Goal: Task Accomplishment & Management: Complete application form

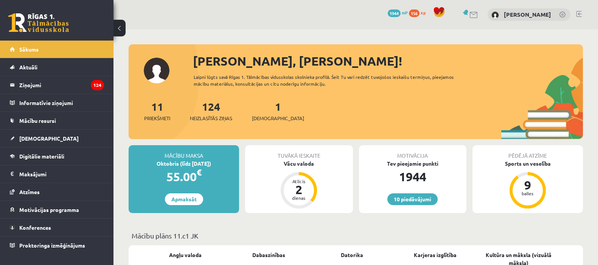
click at [36, 138] on span "[DEMOGRAPHIC_DATA]" at bounding box center [48, 138] width 59 height 7
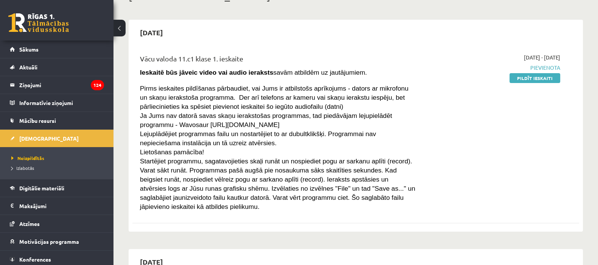
scroll to position [53, 0]
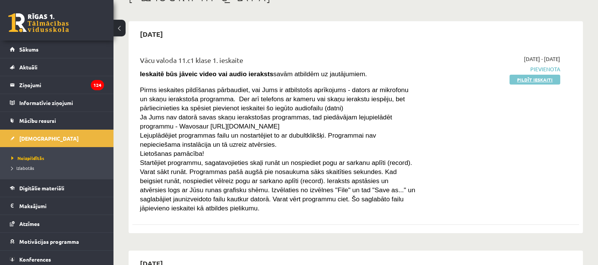
click at [517, 79] on link "Pildīt ieskaiti" at bounding box center [535, 80] width 51 height 10
click at [343, 34] on div "2025-09-15" at bounding box center [355, 34] width 447 height 18
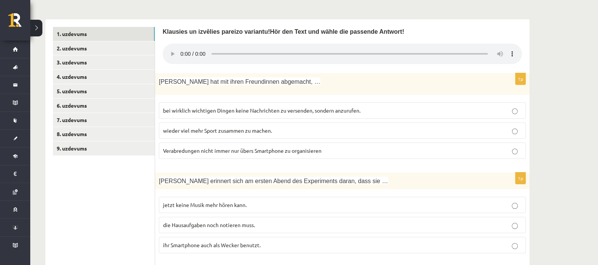
scroll to position [206, 0]
click at [109, 42] on link "2. uzdevums" at bounding box center [104, 49] width 102 height 14
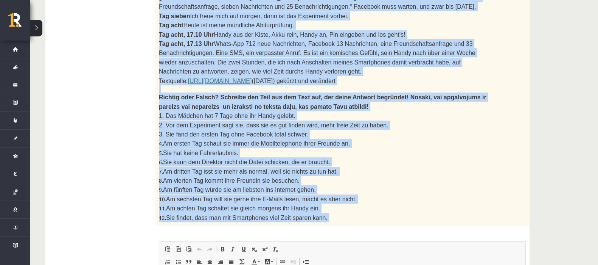
scroll to position [681, 0]
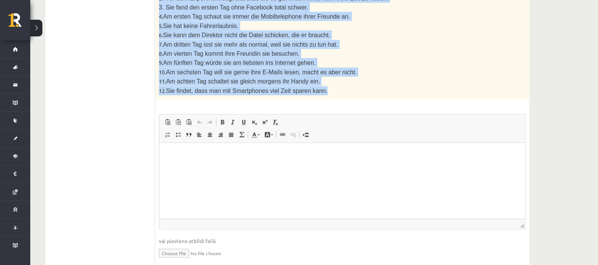
drag, startPoint x: 159, startPoint y: 150, endPoint x: 370, endPoint y: 62, distance: 227.8
copy div "4. Loremi dolors am consect adipisci eli se! Doei tem Inci utl etdol mag Aliqua…"
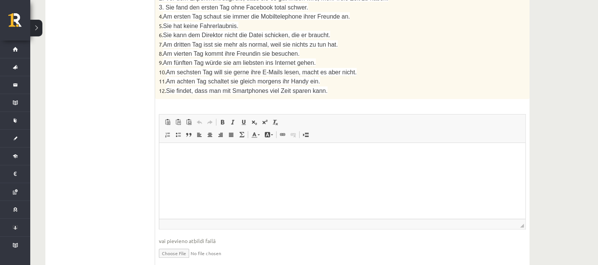
scroll to position [681, 0]
click at [194, 161] on html at bounding box center [342, 154] width 366 height 23
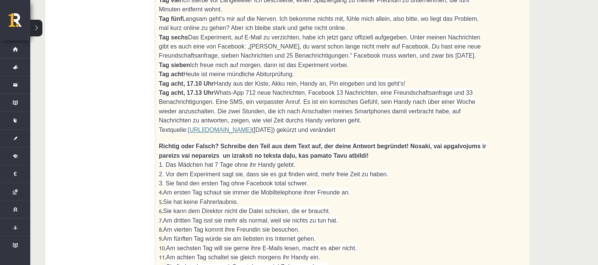
scroll to position [504, 0]
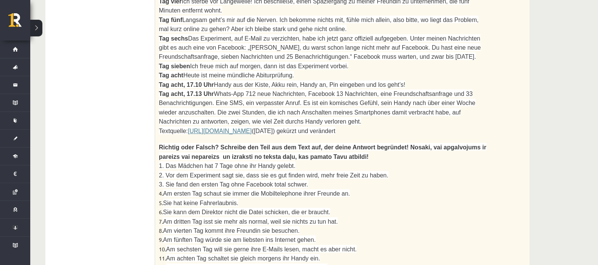
drag, startPoint x: 159, startPoint y: 28, endPoint x: 353, endPoint y: 26, distance: 194.5
click at [353, 61] on p "Tag sieben Ich freue mich auf [DATE], dann ist das Experiment vorbei." at bounding box center [323, 65] width 329 height 9
copy span "Tag sieben Ich freue mich auf [DATE], dann ist das Experiment vorbei."
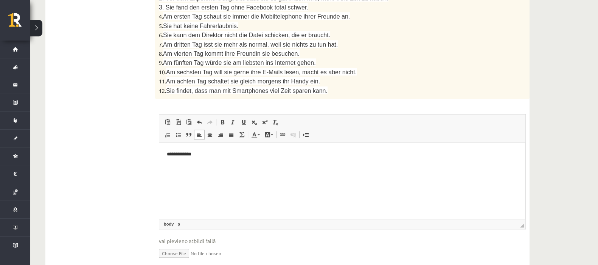
click at [212, 160] on html "**********" at bounding box center [342, 154] width 366 height 23
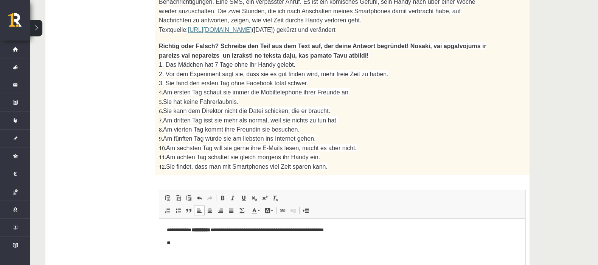
scroll to position [615, 0]
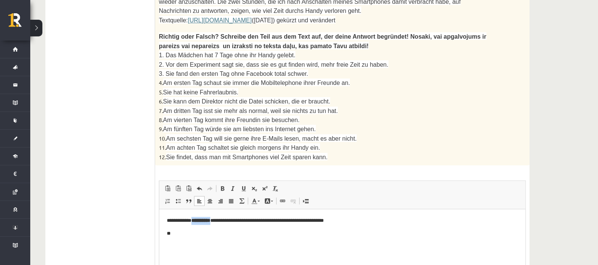
drag, startPoint x: 216, startPoint y: 221, endPoint x: 191, endPoint y: 221, distance: 24.2
click at [191, 221] on p "**********" at bounding box center [342, 220] width 351 height 8
click at [221, 185] on span at bounding box center [222, 188] width 6 height 6
click at [175, 244] on html "**********" at bounding box center [342, 227] width 366 height 36
click at [184, 244] on p "*********" at bounding box center [342, 246] width 351 height 8
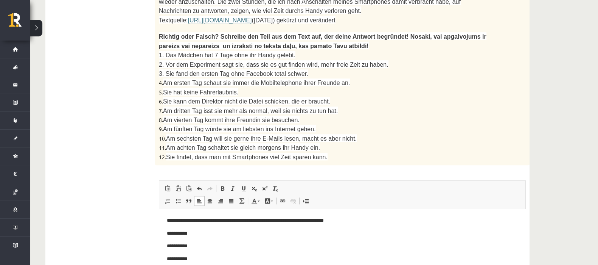
scroll to position [0, 0]
click at [228, 235] on p "**********" at bounding box center [339, 233] width 344 height 8
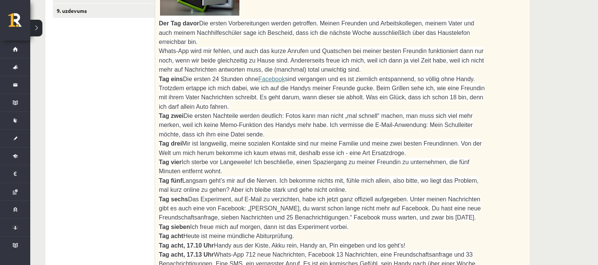
scroll to position [343, 0]
click at [81, 81] on ul "1. uzdevums 2. uzdevums 3. uzdevums 4. uzdevums 5. uzdevums 6. uzdevums 7. uzde…" at bounding box center [104, 249] width 102 height 719
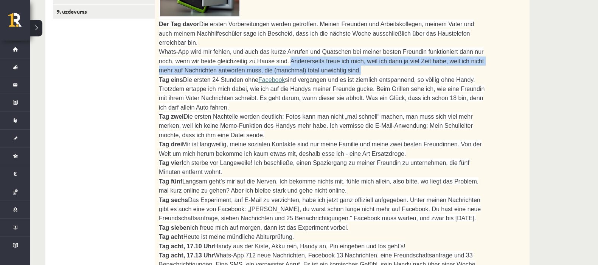
drag, startPoint x: 263, startPoint y: 40, endPoint x: 326, endPoint y: 49, distance: 63.8
click at [326, 49] on p "Whats-App wird mir fehlen, und auch das kurze Anrufen und Quatschen bei meiner …" at bounding box center [323, 61] width 329 height 28
copy span "Andererseits freue ich mich, weil ich dann ja viel Zeit habe, weil ich nicht me…"
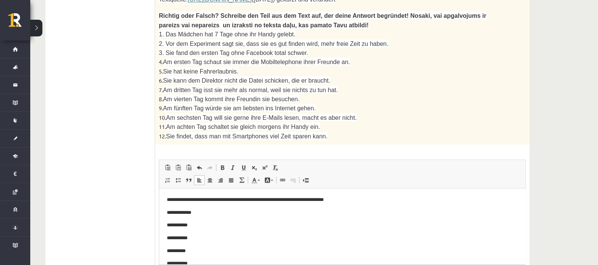
scroll to position [681, 0]
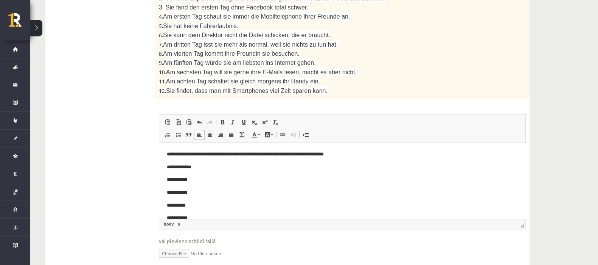
click at [230, 180] on p "**********" at bounding box center [339, 180] width 344 height 8
click at [231, 163] on p "**********" at bounding box center [339, 167] width 344 height 8
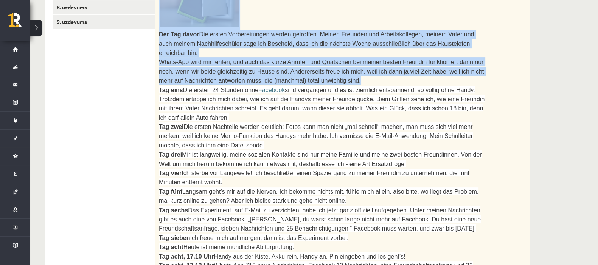
scroll to position [285, 0]
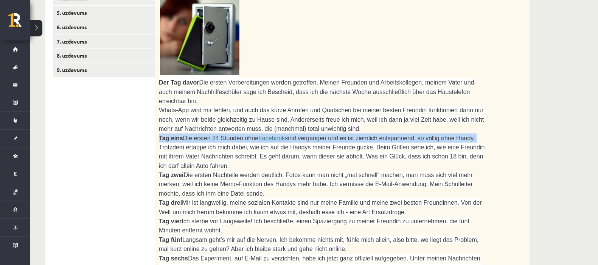
drag, startPoint x: 158, startPoint y: 67, endPoint x: 447, endPoint y: 119, distance: 293.0
click at [447, 119] on div "2. Izlasi tekstu un izpildi uzdevumu pēc tā! Lies den Text und mache die Aufgab…" at bounding box center [342, 225] width 375 height 539
copy span "Tag eins Die ersten 24 Stunden ohne Facebook sind vergangen und es ist ziemlich…"
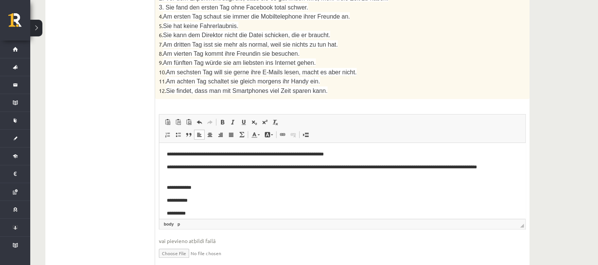
click at [242, 186] on p "**********" at bounding box center [339, 188] width 344 height 8
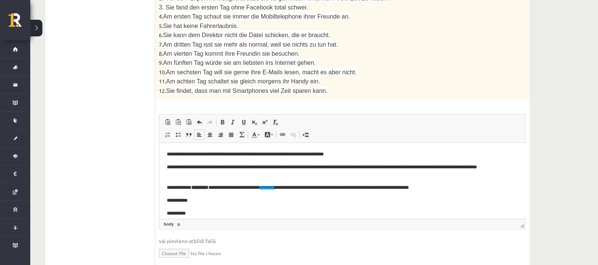
click at [209, 187] on b "********" at bounding box center [199, 187] width 17 height 5
drag, startPoint x: 212, startPoint y: 187, endPoint x: 193, endPoint y: 188, distance: 18.9
click at [193, 188] on b "********" at bounding box center [199, 187] width 17 height 5
click at [221, 119] on span at bounding box center [222, 122] width 6 height 6
drag, startPoint x: 275, startPoint y: 187, endPoint x: 296, endPoint y: 189, distance: 21.6
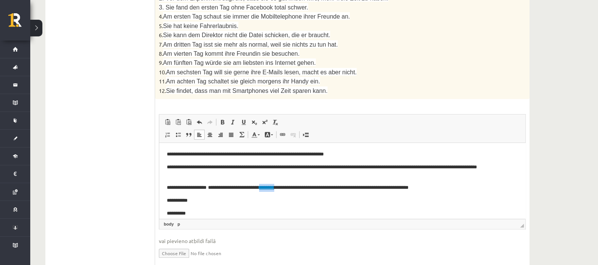
click at [296, 189] on p "**********" at bounding box center [339, 188] width 344 height 8
click at [291, 131] on span at bounding box center [293, 134] width 6 height 6
click at [265, 171] on p "**********" at bounding box center [339, 171] width 344 height 16
click at [212, 198] on p "**********" at bounding box center [339, 200] width 344 height 8
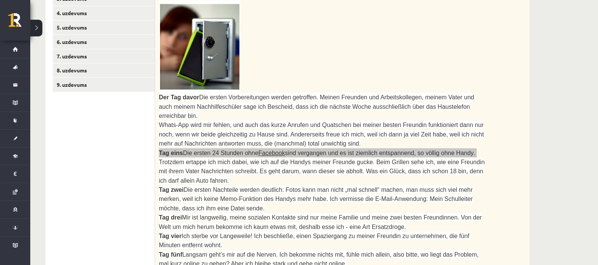
scroll to position [271, 0]
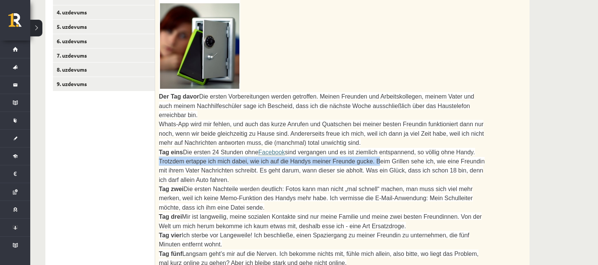
drag, startPoint x: 445, startPoint y: 127, endPoint x: 331, endPoint y: 139, distance: 114.9
click at [331, 149] on span "sind vergangen und es ist ziemlich entspannend, so völlig ohne Handy. Trotzdem …" at bounding box center [322, 166] width 326 height 34
copy span ". Trotzdem ertappe ich mich dabei, wie ich auf die Handys meiner Freunde gucke."
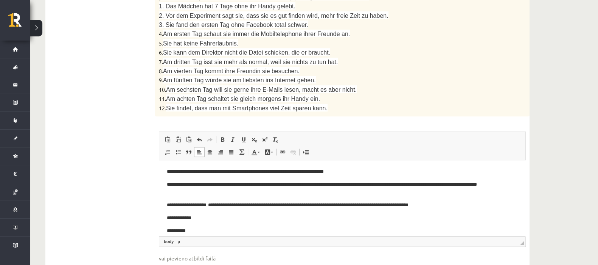
scroll to position [678, 0]
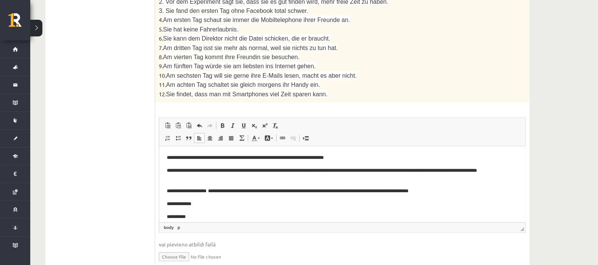
click at [214, 203] on p "**********" at bounding box center [339, 204] width 344 height 8
click at [195, 203] on p "**********" at bounding box center [339, 204] width 344 height 8
click at [429, 200] on p "**********" at bounding box center [339, 204] width 344 height 8
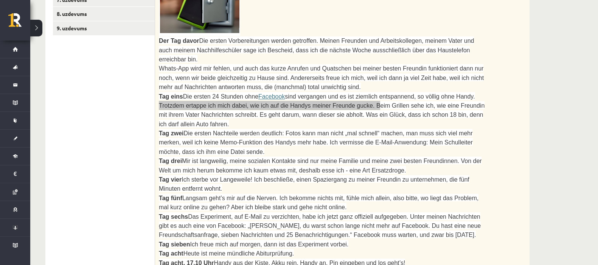
scroll to position [330, 0]
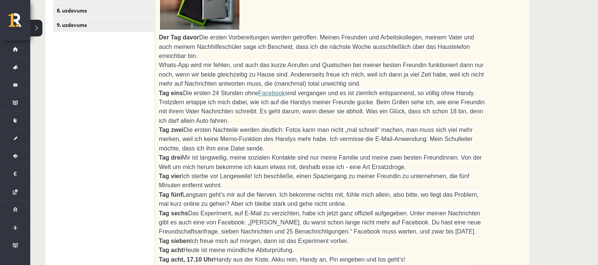
click at [102, 80] on ul "1. uzdevums 2. uzdevums 3. uzdevums 4. uzdevums 5. uzdevums 6. uzdevums 7. uzde…" at bounding box center [104, 263] width 102 height 719
drag, startPoint x: 308, startPoint y: 89, endPoint x: 498, endPoint y: 87, distance: 190.7
click at [498, 87] on div "2. Izlasi tekstu un izpildi uzdevumu pēc tā! Lies den Text und mache die Aufgab…" at bounding box center [342, 180] width 375 height 539
copy span "Was ein Glück, dass ich schon 18 bin, denn ich darf allein Auto fahren."
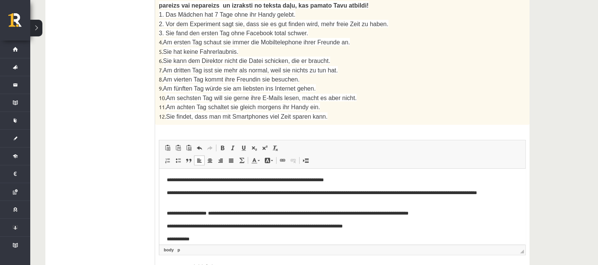
scroll to position [664, 0]
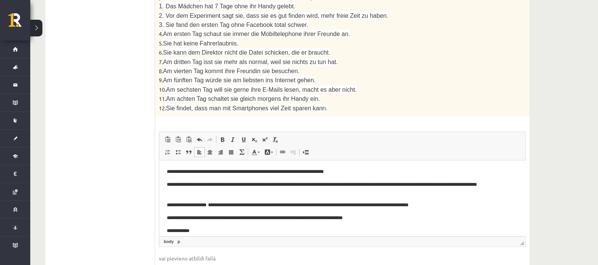
click at [252, 229] on p "**********" at bounding box center [339, 231] width 344 height 8
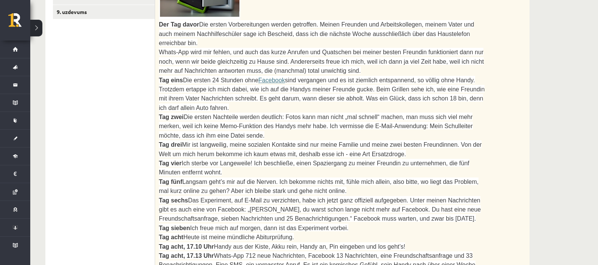
scroll to position [342, 0]
drag, startPoint x: 272, startPoint y: 95, endPoint x: 267, endPoint y: 104, distance: 9.7
click at [267, 112] on p "Tag zwei Die ersten Nachteile werden deutlich: Fotos kann man nicht „mal schnel…" at bounding box center [323, 126] width 329 height 28
copy span "Ich vermisse die E-Mail-Anwendung: Mein Schulleiter möchte, dass ich ihm eine D…"
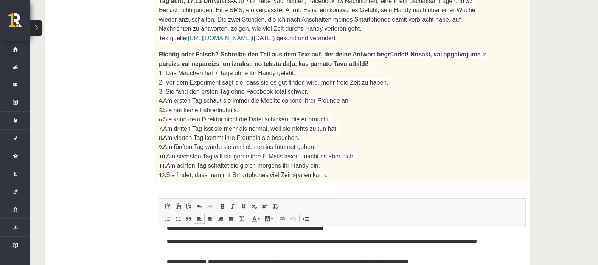
scroll to position [681, 0]
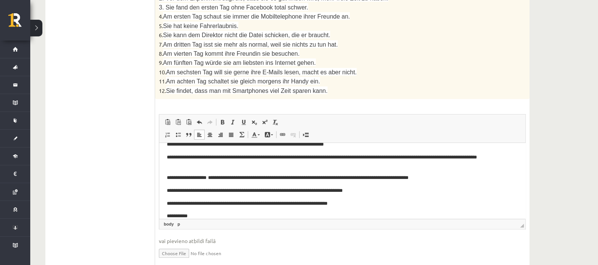
click at [207, 218] on span "◢ Elementa ceļš body p" at bounding box center [342, 223] width 366 height 10
click at [206, 218] on span "◢ Elementa ceļš body p" at bounding box center [342, 223] width 366 height 10
click at [206, 212] on p "**********" at bounding box center [339, 216] width 344 height 8
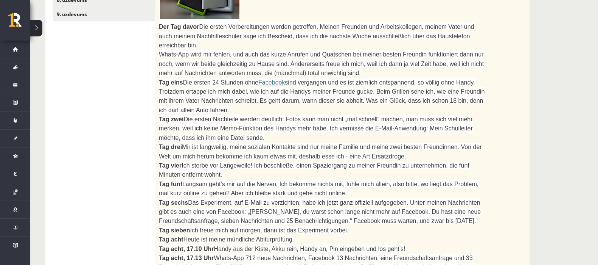
scroll to position [341, 0]
click at [125, 119] on ul "1. uzdevums 2. uzdevums 3. uzdevums 4. uzdevums 5. uzdevums 6. uzdevums 7. uzde…" at bounding box center [104, 252] width 102 height 719
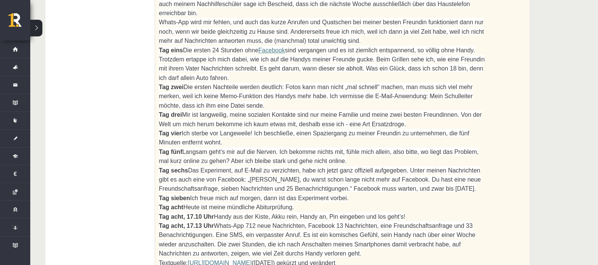
scroll to position [373, 0]
drag, startPoint x: 433, startPoint y: 79, endPoint x: 431, endPoint y: 90, distance: 11.2
click at [431, 109] on p "Tag drei Mir ist langweilig, meine sozialen Kontakte sind nur meine Familie und…" at bounding box center [323, 118] width 329 height 19
copy span "Von der Welt um mich herum bekomme ich kaum etwas mit, deshalb esse ich - eine …"
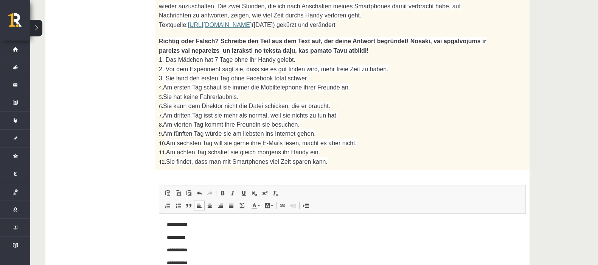
scroll to position [618, 0]
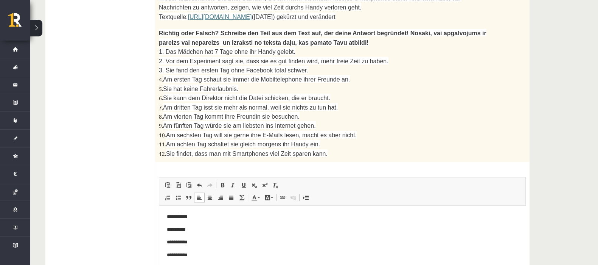
click at [302, 237] on body "**********" at bounding box center [342, 212] width 351 height 169
click at [288, 218] on p "**********" at bounding box center [339, 217] width 344 height 8
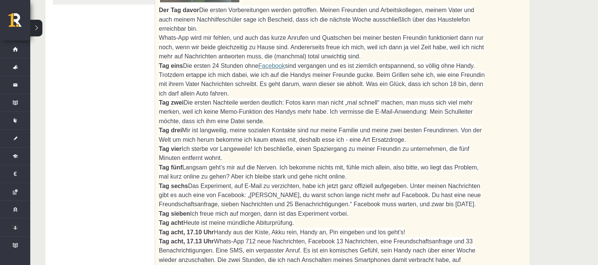
scroll to position [357, 0]
click at [140, 145] on ul "1. uzdevums 2. uzdevums 3. uzdevums 4. uzdevums 5. uzdevums 6. uzdevums 7. uzde…" at bounding box center [104, 235] width 102 height 719
drag, startPoint x: 244, startPoint y: 113, endPoint x: 243, endPoint y: 122, distance: 9.2
click at [243, 144] on p "Tag vier Ich sterbe vor Langeweile! Ich beschließe, einen Spaziergang zu meiner…" at bounding box center [323, 153] width 329 height 19
copy span "Ich beschließe, einen Spaziergang zu meiner Freundin zu unternehmen, die fünf M…"
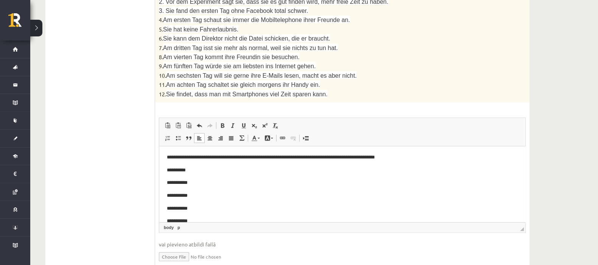
scroll to position [681, 0]
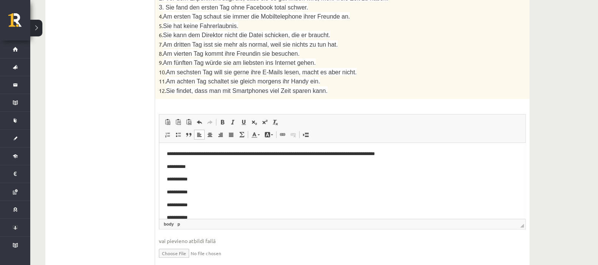
click at [233, 170] on p "**********" at bounding box center [339, 167] width 344 height 8
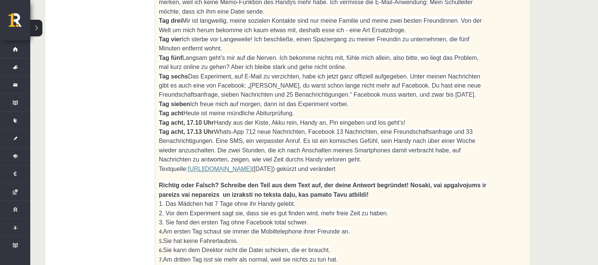
scroll to position [461, 0]
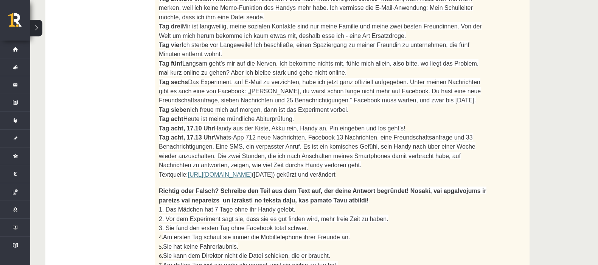
click at [121, 100] on ul "1. uzdevums 2. uzdevums 3. uzdevums 4. uzdevums 5. uzdevums 6. uzdevums 7. uzde…" at bounding box center [104, 132] width 102 height 719
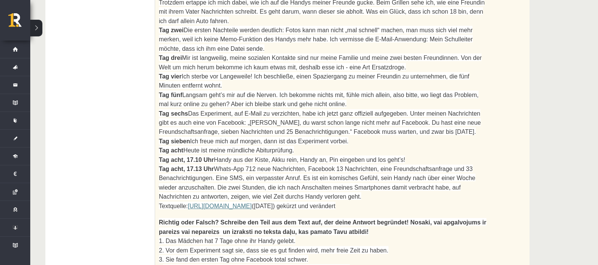
scroll to position [427, 0]
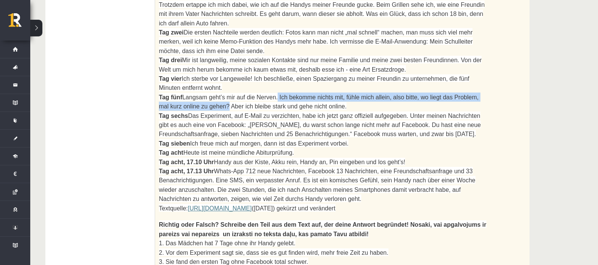
drag, startPoint x: 267, startPoint y: 61, endPoint x: 200, endPoint y: 72, distance: 67.5
click at [200, 94] on span "Langsam geht’s mir auf die Nerven. Ich bekomme nichts mit, fühle mich allein, a…" at bounding box center [319, 102] width 320 height 16
copy span "Ich bekomme nichts mit, fühle mich allein, also bitte, wo liegt das Problem, ma…"
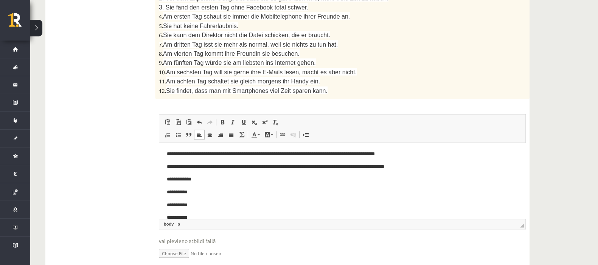
click at [203, 178] on p "**********" at bounding box center [339, 179] width 344 height 8
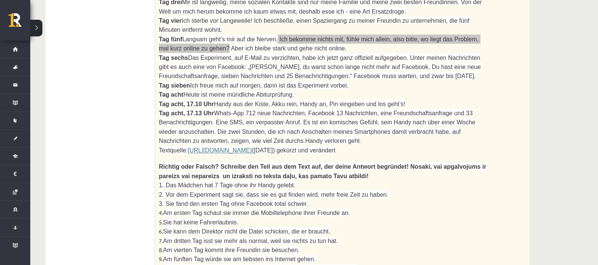
scroll to position [453, 0]
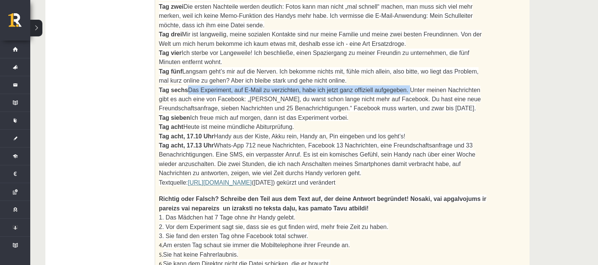
drag, startPoint x: 182, startPoint y: 55, endPoint x: 383, endPoint y: 56, distance: 200.6
click at [383, 87] on span "Das Experiment, auf E-Mail zu verzichten, habe ich jetzt ganz offiziell aufgege…" at bounding box center [320, 99] width 322 height 25
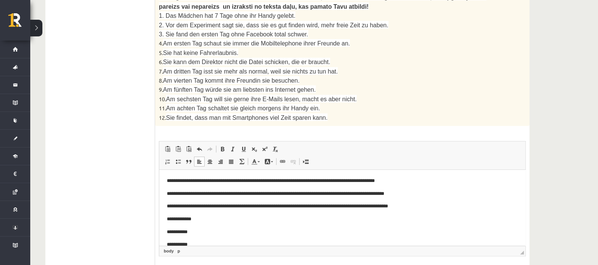
scroll to position [681, 0]
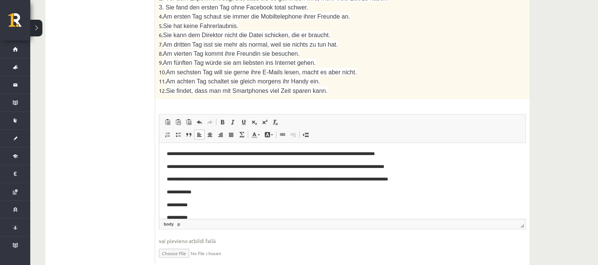
click at [224, 191] on p "**********" at bounding box center [339, 192] width 344 height 8
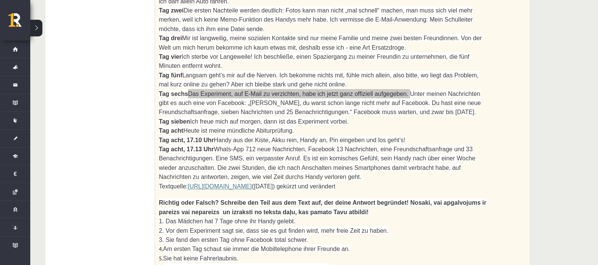
scroll to position [433, 0]
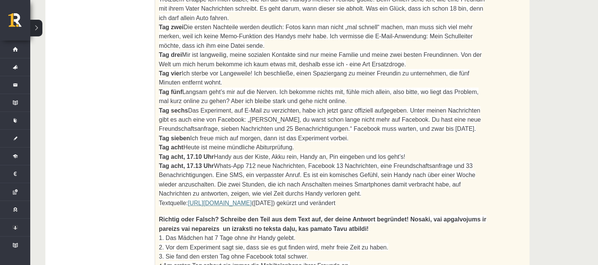
click at [95, 140] on ul "1. uzdevums 2. uzdevums 3. uzdevums 4. uzdevums 5. uzdevums 6. uzdevums 7. uzde…" at bounding box center [104, 160] width 102 height 719
click at [157, 108] on div "2. Izlasi tekstu un izpildi uzdevumu pēc tā! Lies den Text und mache die Aufgab…" at bounding box center [342, 78] width 375 height 539
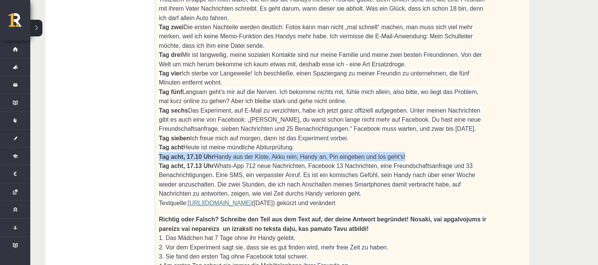
drag, startPoint x: 159, startPoint y: 118, endPoint x: 392, endPoint y: 115, distance: 233.5
click at [392, 152] on p "Tag acht, 17.10 Uhr Handy aus der Kiste, Akku rein, Handy an, Pin eingeben und …" at bounding box center [323, 156] width 329 height 9
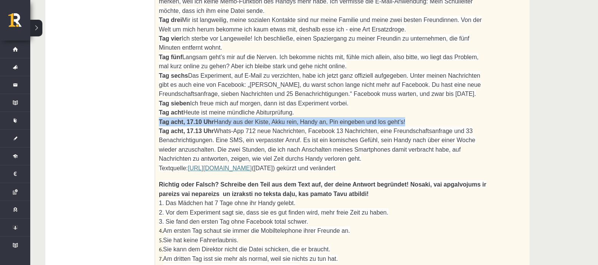
scroll to position [681, 0]
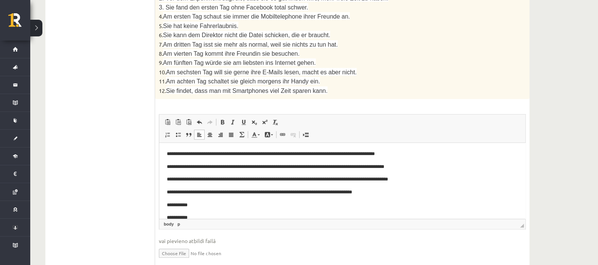
click at [209, 207] on p "**********" at bounding box center [339, 205] width 344 height 8
drag, startPoint x: 237, startPoint y: 205, endPoint x: 194, endPoint y: 206, distance: 43.5
click at [194, 206] on b "**********" at bounding box center [210, 204] width 38 height 5
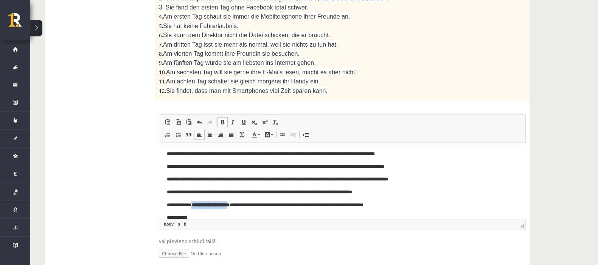
click at [221, 119] on span at bounding box center [222, 122] width 6 height 6
click at [214, 207] on p "**********" at bounding box center [339, 205] width 344 height 8
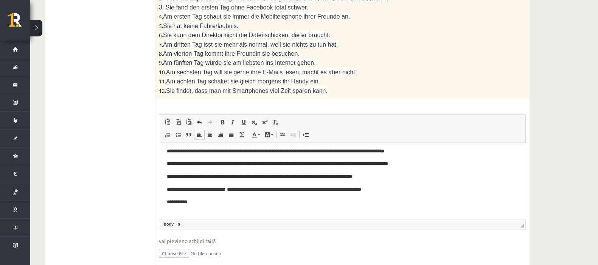
scroll to position [108, 0]
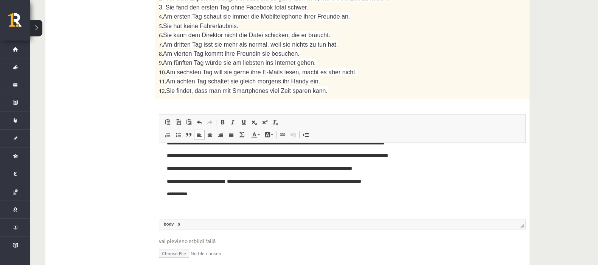
click at [219, 190] on body "**********" at bounding box center [342, 126] width 351 height 169
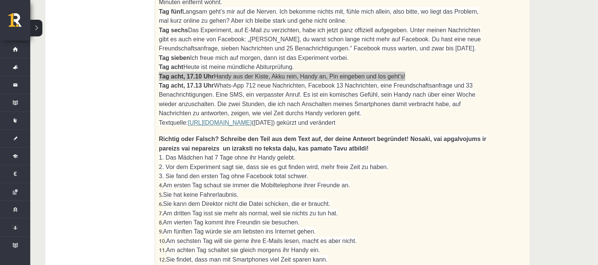
scroll to position [501, 0]
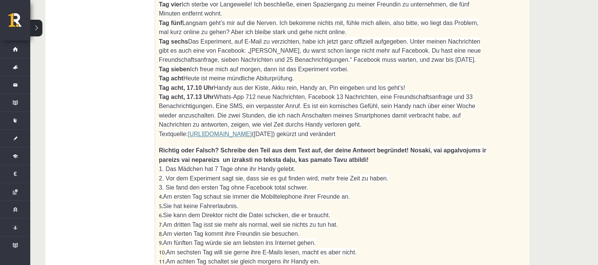
click at [115, 112] on ul "1. uzdevums 2. uzdevums 3. uzdevums 4. uzdevums 5. uzdevums 6. uzdevums 7. uzde…" at bounding box center [104, 91] width 102 height 719
drag, startPoint x: 193, startPoint y: 75, endPoint x: 308, endPoint y: 84, distance: 115.4
click at [308, 92] on p "Tag acht, 17.13 Uhr Whats-App 712 neue Nachrichten, Facebook 13 Nachrichten, ei…" at bounding box center [323, 110] width 329 height 37
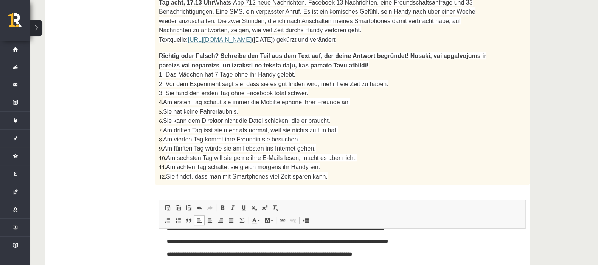
scroll to position [681, 0]
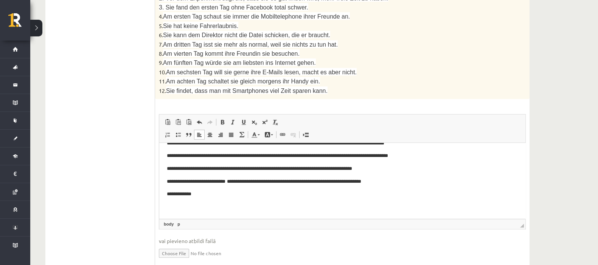
click at [224, 199] on body "**********" at bounding box center [342, 126] width 351 height 169
click at [226, 188] on body "**********" at bounding box center [342, 126] width 351 height 169
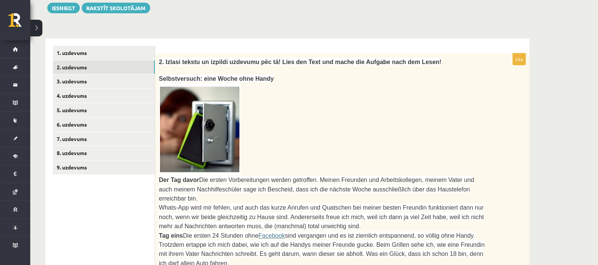
scroll to position [179, 0]
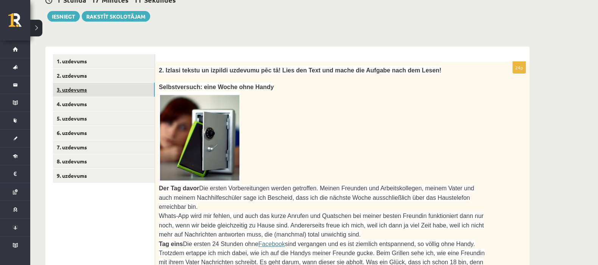
click at [89, 82] on link "3. uzdevums" at bounding box center [104, 89] width 102 height 14
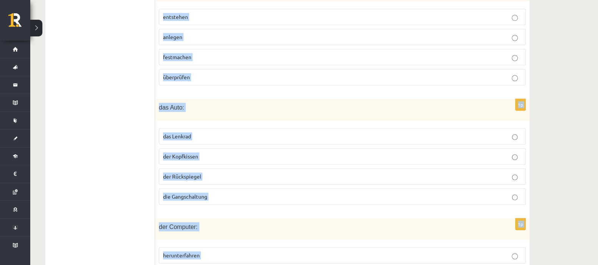
scroll to position [822, 0]
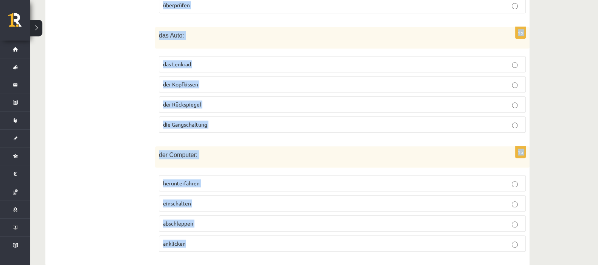
drag, startPoint x: 161, startPoint y: 49, endPoint x: 318, endPoint y: 232, distance: 240.7
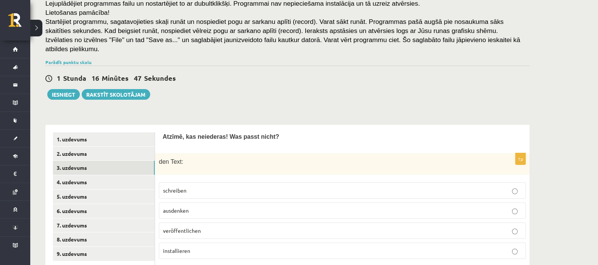
scroll to position [92, 0]
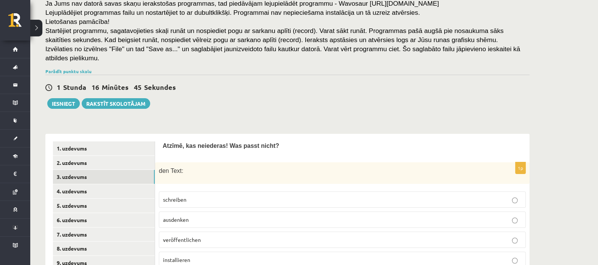
click at [184, 256] on span "installieren" at bounding box center [176, 259] width 27 height 7
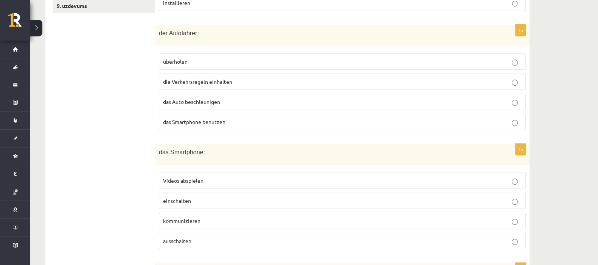
scroll to position [352, 0]
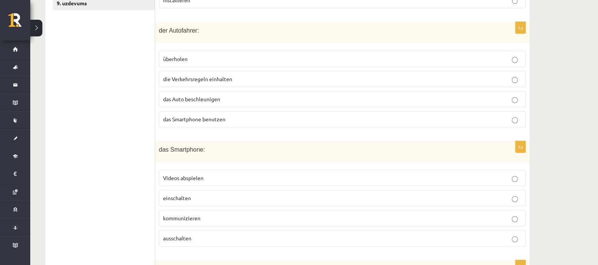
click at [179, 114] on label "das Smartphone benutzen" at bounding box center [342, 119] width 367 height 16
click at [166, 232] on label "ausschalten" at bounding box center [342, 238] width 367 height 16
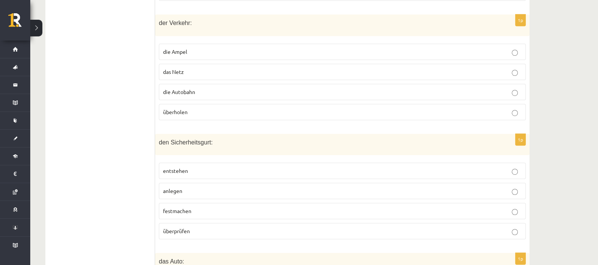
scroll to position [597, 0]
click at [169, 68] on span "das Netz" at bounding box center [173, 71] width 21 height 7
click at [165, 162] on label "entstehen" at bounding box center [342, 170] width 367 height 16
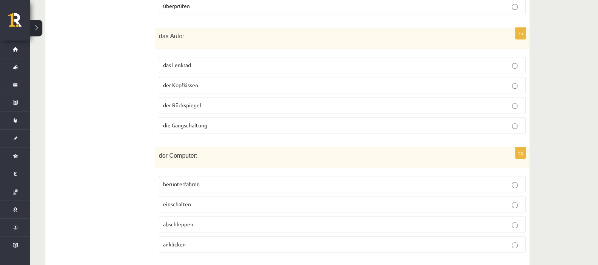
scroll to position [821, 0]
click at [170, 82] on span "der Kopfkissen" at bounding box center [180, 85] width 35 height 7
click at [177, 220] on p "abschleppen" at bounding box center [342, 224] width 359 height 8
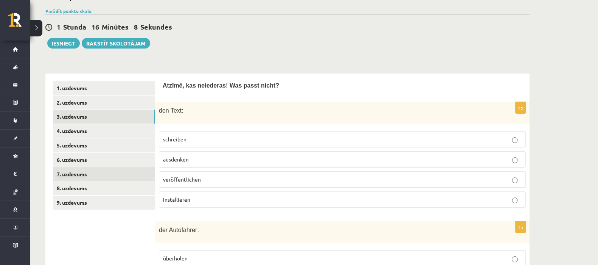
scroll to position [153, 0]
click at [115, 123] on link "4. uzdevums" at bounding box center [104, 130] width 102 height 14
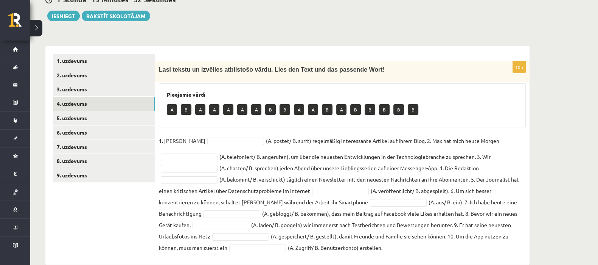
scroll to position [179, 0]
click at [67, 111] on link "5. uzdevums" at bounding box center [104, 118] width 102 height 14
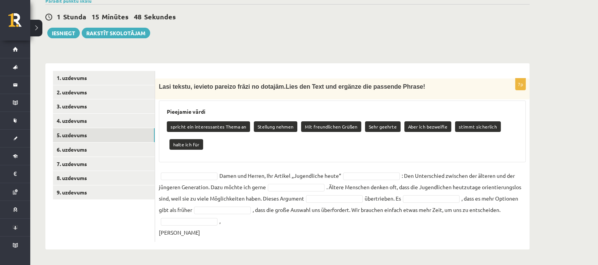
scroll to position [153, 0]
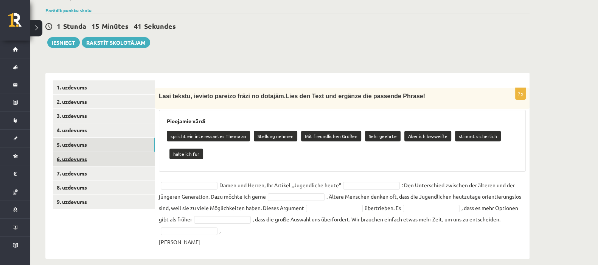
click at [66, 152] on link "6. uzdevums" at bounding box center [104, 159] width 102 height 14
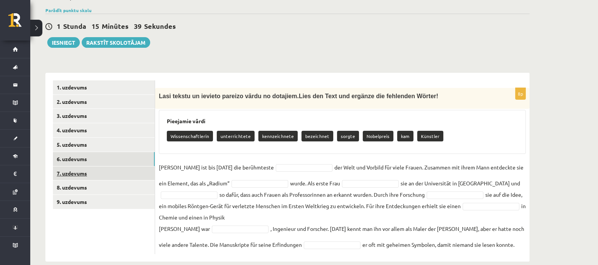
click at [67, 166] on link "7. uzdevums" at bounding box center [104, 173] width 102 height 14
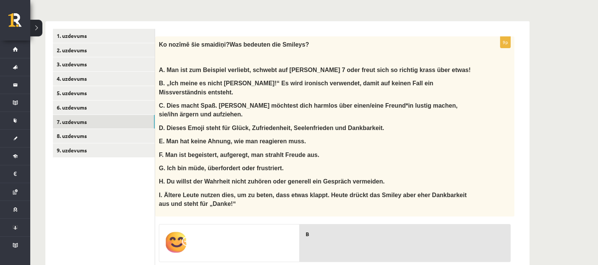
scroll to position [191, 0]
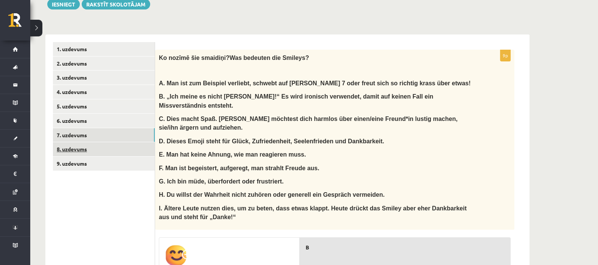
click at [106, 142] on link "8. uzdevums" at bounding box center [104, 149] width 102 height 14
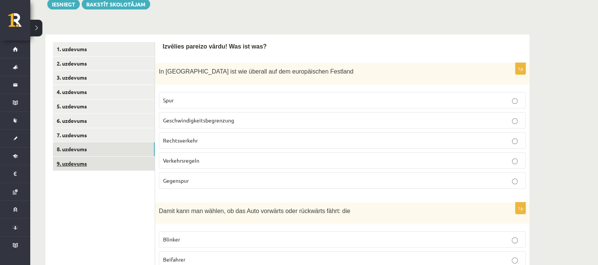
click at [106, 156] on link "9. uzdevums" at bounding box center [104, 163] width 102 height 14
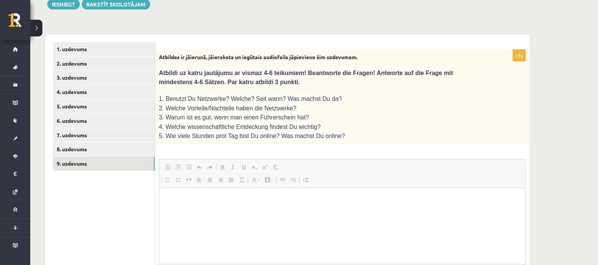
scroll to position [0, 0]
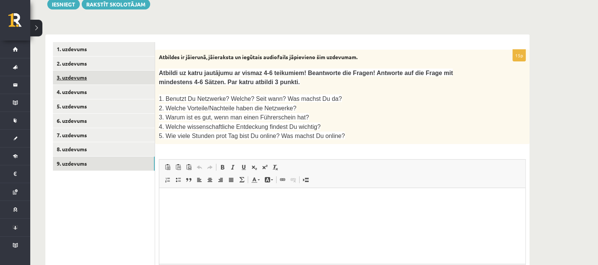
click at [91, 70] on link "3. uzdevums" at bounding box center [104, 77] width 102 height 14
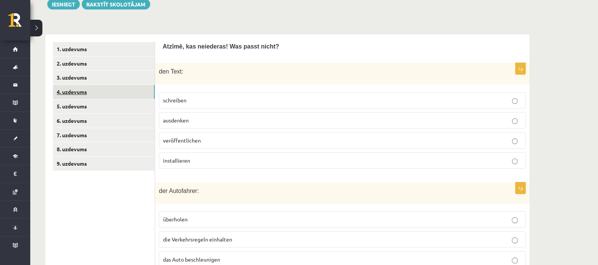
click at [83, 85] on link "4. uzdevums" at bounding box center [104, 92] width 102 height 14
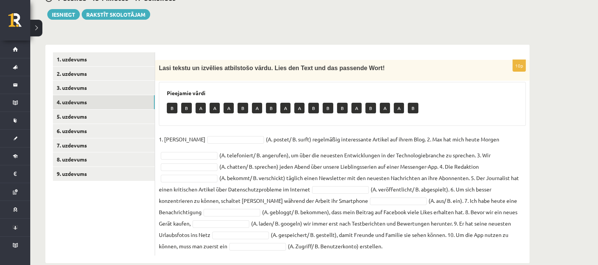
scroll to position [185, 0]
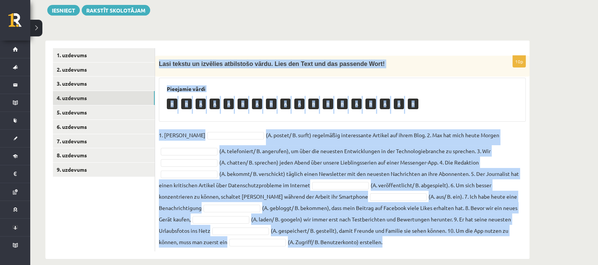
drag, startPoint x: 157, startPoint y: 56, endPoint x: 402, endPoint y: 236, distance: 304.0
click at [402, 236] on div "10p Lasi tekstu un izvēlies atbilstošo vārdu. Lies den Text und das passende Wo…" at bounding box center [342, 153] width 375 height 195
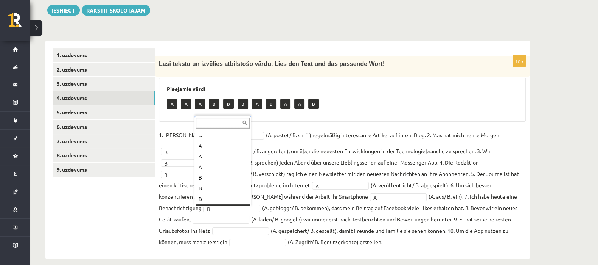
scroll to position [9, 0]
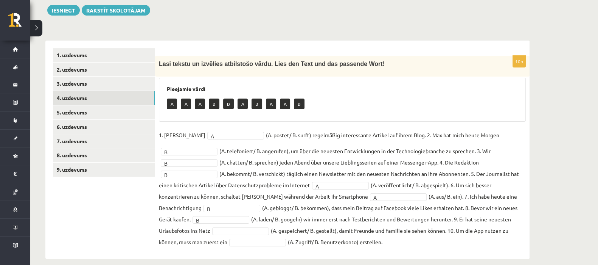
click at [237, 226] on fieldset "1. Lisa A * (A. postet/ B. surft) regelmäßig interessante Artikel auf ihrem Blo…" at bounding box center [342, 188] width 367 height 118
click at [96, 105] on link "5. uzdevums" at bounding box center [104, 112] width 102 height 14
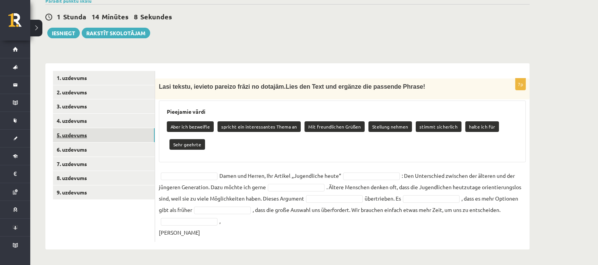
scroll to position [153, 0]
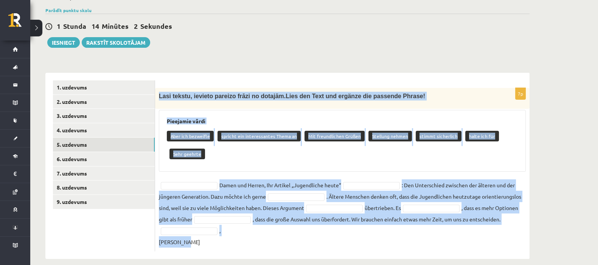
drag, startPoint x: 159, startPoint y: 86, endPoint x: 258, endPoint y: 255, distance: 196.6
click at [258, 255] on div "Vācu valoda 11.c1 klase 1. ieskaite , Ulrika Gabaliņa (11.c1 JK) Ieskaitē būs j…" at bounding box center [287, 75] width 515 height 398
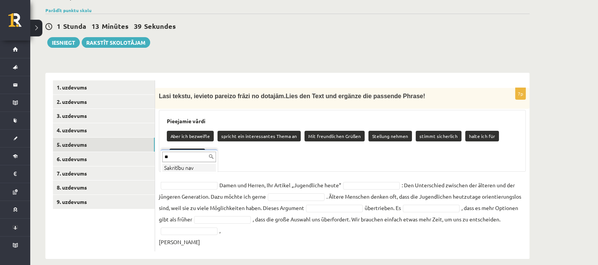
type input "*"
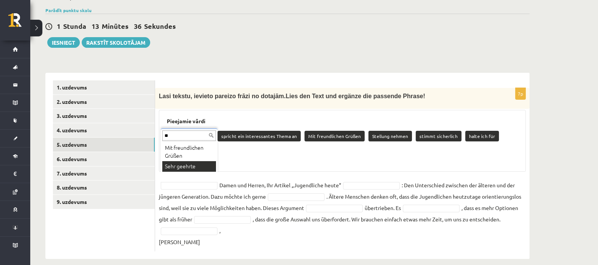
type input "**"
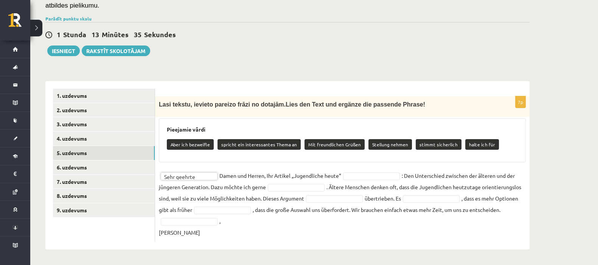
scroll to position [135, 0]
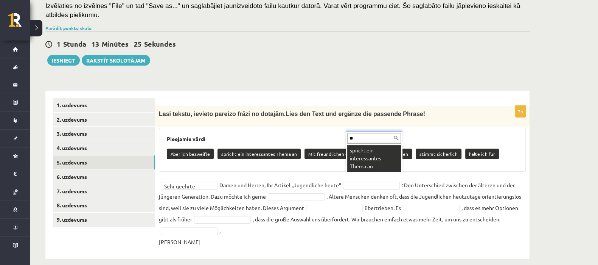
type input "**"
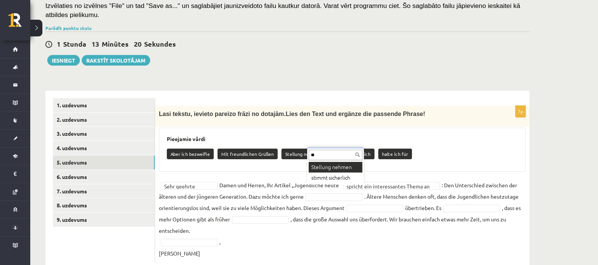
type input "**"
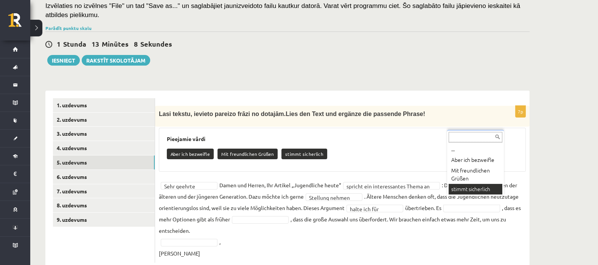
click at [448, 186] on fieldset "**********" at bounding box center [342, 218] width 367 height 79
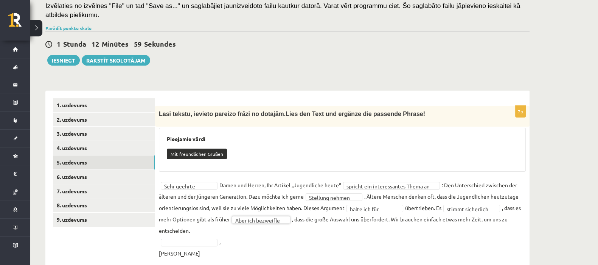
click at [195, 237] on fieldset "**********" at bounding box center [342, 218] width 367 height 79
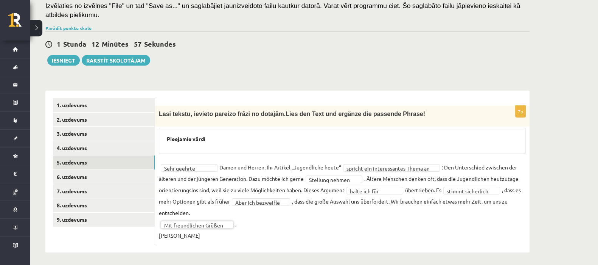
scroll to position [129, 0]
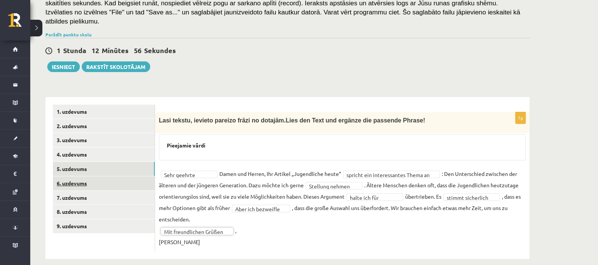
click at [134, 178] on link "6. uzdevums" at bounding box center [104, 183] width 102 height 14
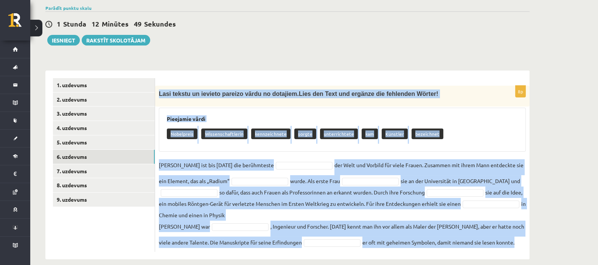
scroll to position [156, 0]
drag, startPoint x: 159, startPoint y: 85, endPoint x: 556, endPoint y: 248, distance: 429.6
click at [556, 248] on div "Vācu valoda 11.c1 klase 1. ieskaite , Ulrika Gabaliņa (11.c1 JK) Ieskaitē būs j…" at bounding box center [314, 73] width 568 height 400
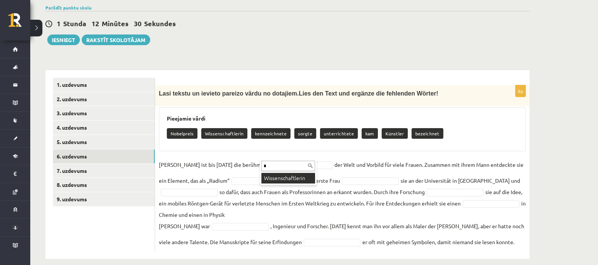
type input "*"
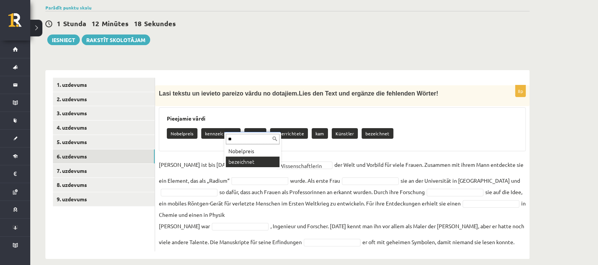
type input "**"
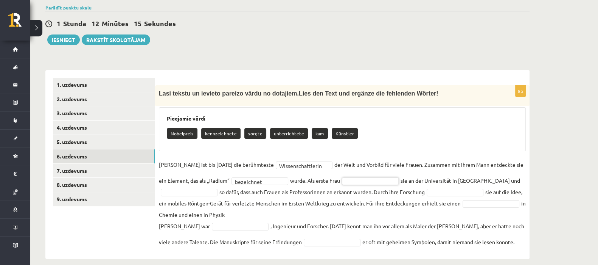
type input "*"
type input "**"
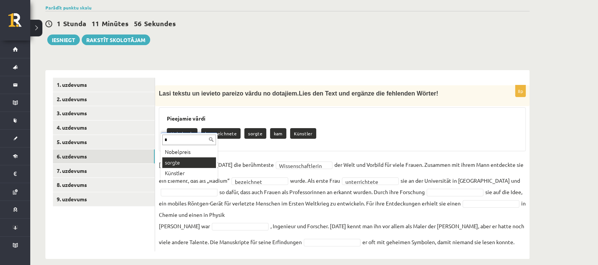
type input "*"
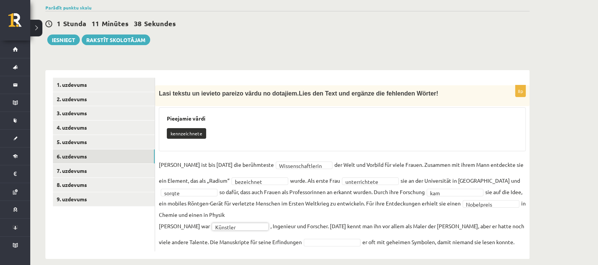
click at [310, 237] on fieldset "**********" at bounding box center [342, 203] width 367 height 89
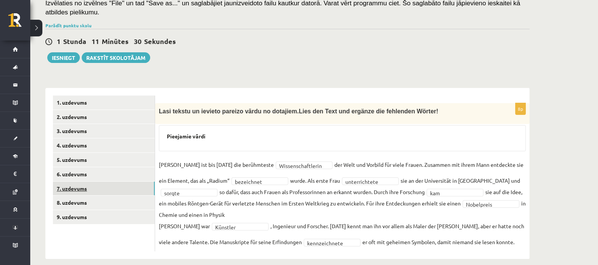
click at [95, 181] on link "7. uzdevums" at bounding box center [104, 188] width 102 height 14
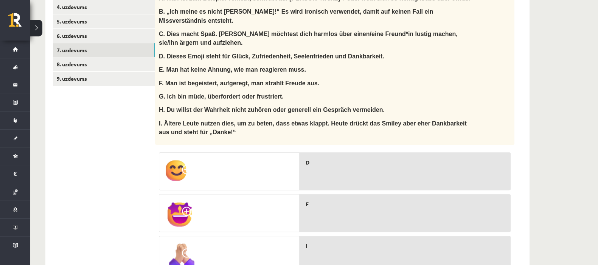
scroll to position [274, 0]
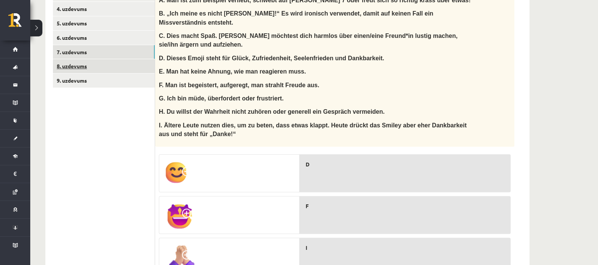
click at [93, 59] on link "8. uzdevums" at bounding box center [104, 66] width 102 height 14
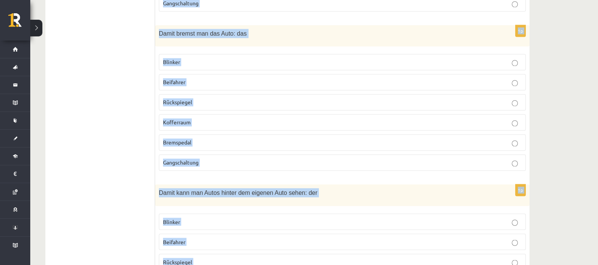
scroll to position [1633, 0]
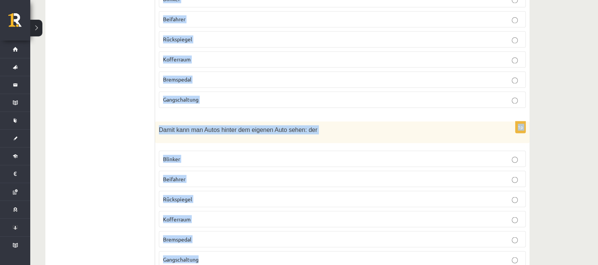
drag, startPoint x: 160, startPoint y: 78, endPoint x: 328, endPoint y: 282, distance: 263.8
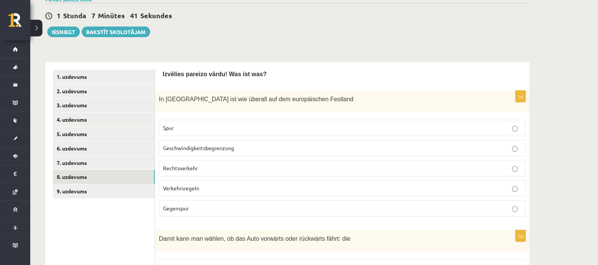
scroll to position [159, 0]
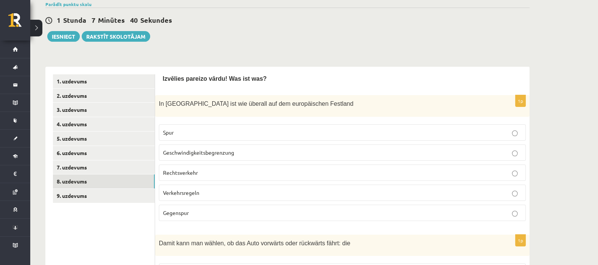
click at [188, 169] on span "Rechtsverkehr" at bounding box center [180, 172] width 35 height 7
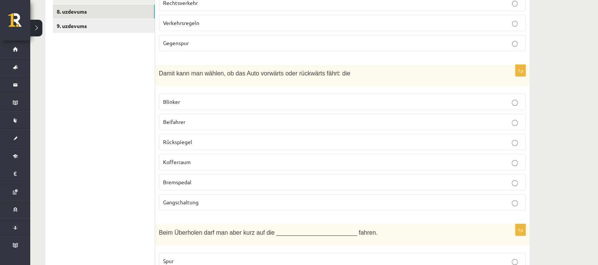
scroll to position [330, 0]
click at [176, 198] on span "Gangschaltung" at bounding box center [181, 201] width 36 height 7
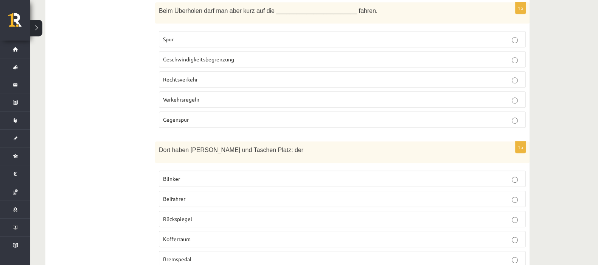
scroll to position [551, 0]
click at [174, 115] on span "Gegenspur" at bounding box center [176, 118] width 26 height 7
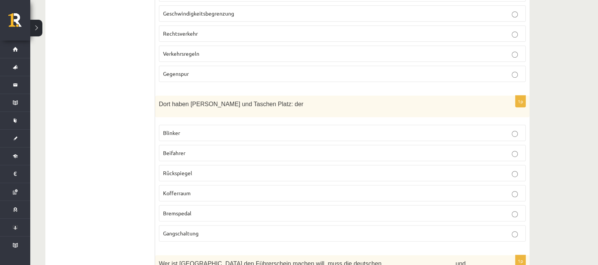
scroll to position [599, 0]
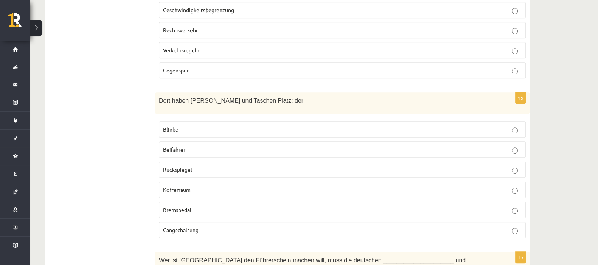
click at [169, 185] on p "Kofferraum" at bounding box center [342, 189] width 359 height 8
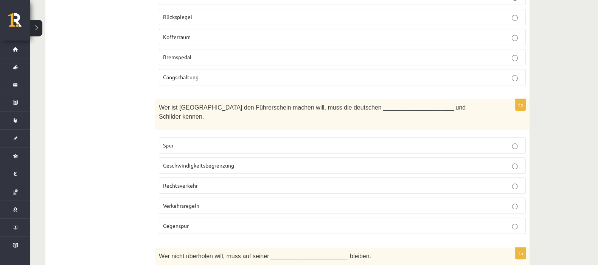
scroll to position [752, 0]
click at [182, 202] on span "Verkehrsregeln" at bounding box center [181, 205] width 36 height 7
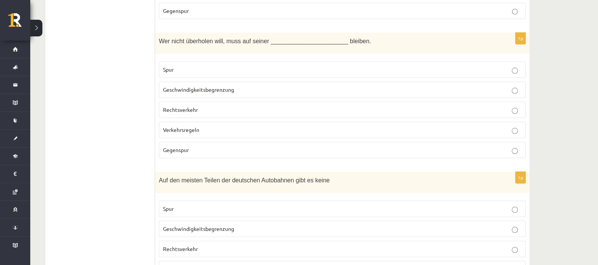
scroll to position [967, 0]
click at [171, 65] on p "Spur" at bounding box center [342, 69] width 359 height 8
click at [166, 224] on span "Geschwindigkeitsbegrenzung" at bounding box center [198, 227] width 71 height 7
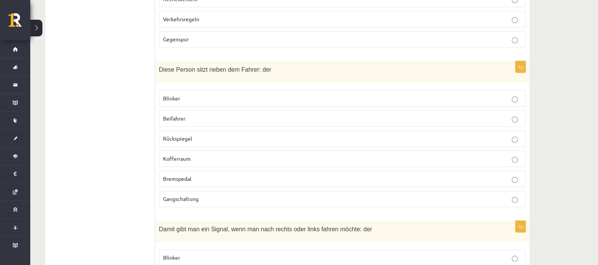
scroll to position [1215, 0]
click at [171, 115] on span "Beifahrer" at bounding box center [174, 118] width 22 height 7
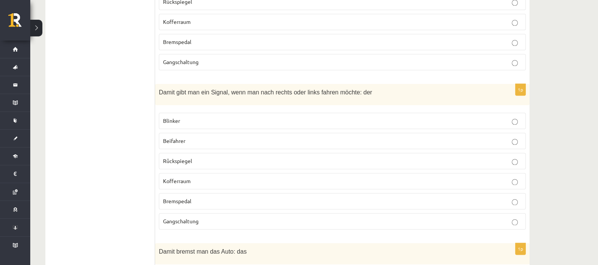
scroll to position [1358, 0]
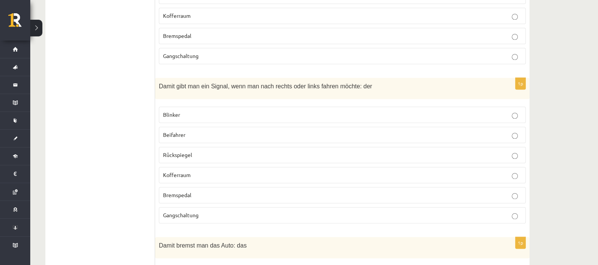
click at [166, 106] on label "Blinker" at bounding box center [342, 114] width 367 height 16
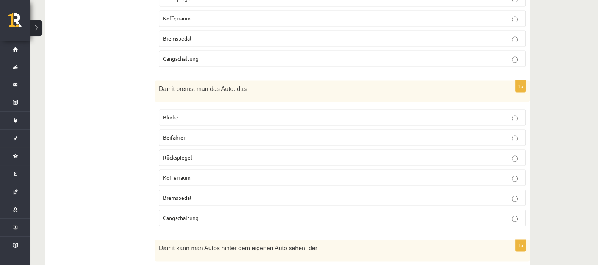
scroll to position [1517, 0]
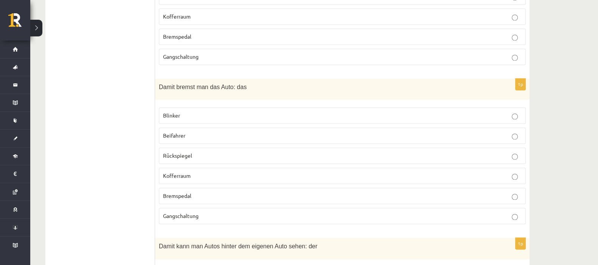
click at [173, 192] on span "Bremspedal" at bounding box center [177, 195] width 28 height 7
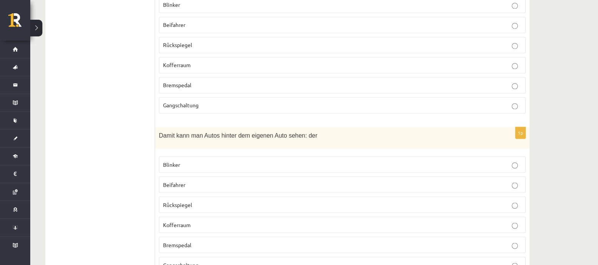
scroll to position [1633, 0]
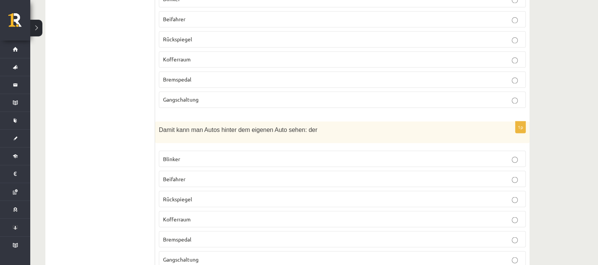
click at [176, 195] on span "Rückspiegel" at bounding box center [177, 198] width 29 height 7
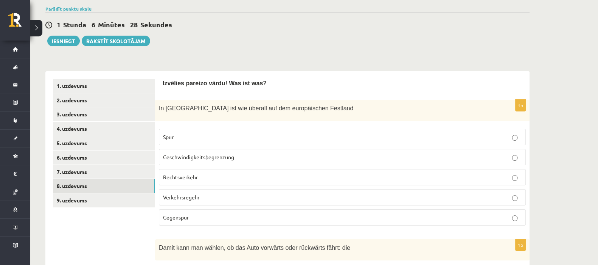
scroll to position [154, 0]
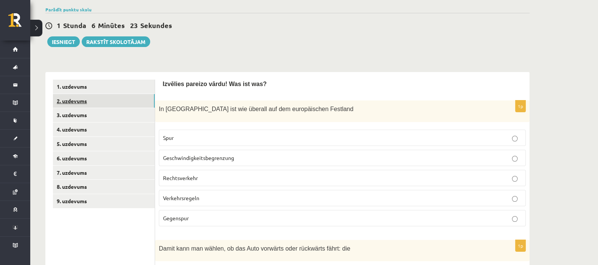
click at [110, 94] on link "2. uzdevums" at bounding box center [104, 101] width 102 height 14
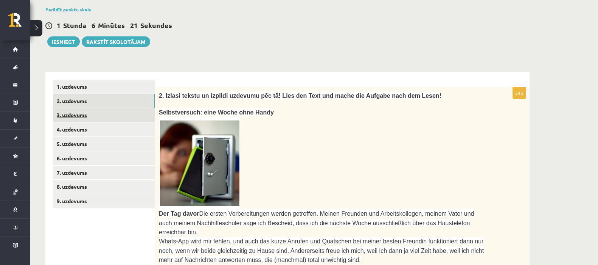
click at [107, 109] on link "3. uzdevums" at bounding box center [104, 115] width 102 height 14
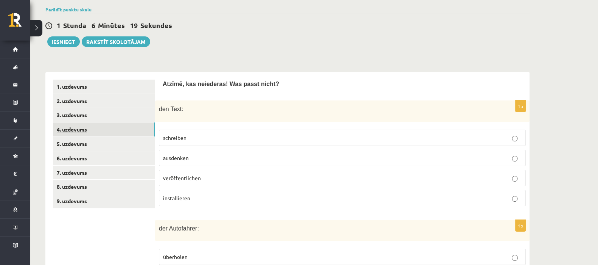
click at [103, 124] on link "4. uzdevums" at bounding box center [104, 129] width 102 height 14
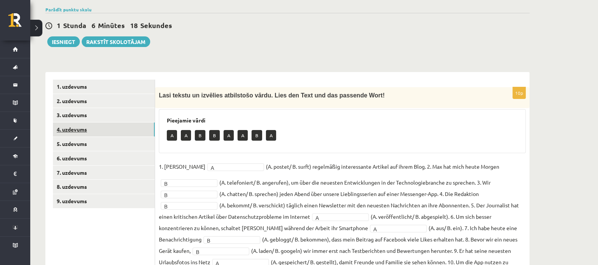
click at [103, 124] on link "4. uzdevums" at bounding box center [104, 129] width 102 height 14
click at [99, 137] on link "5. uzdevums" at bounding box center [104, 144] width 102 height 14
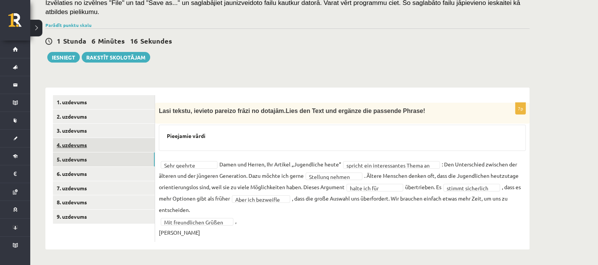
scroll to position [129, 0]
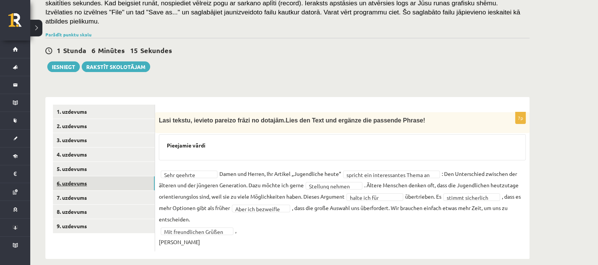
click at [97, 176] on link "6. uzdevums" at bounding box center [104, 183] width 102 height 14
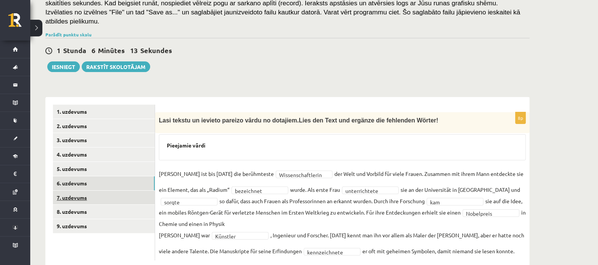
click at [95, 190] on link "7. uzdevums" at bounding box center [104, 197] width 102 height 14
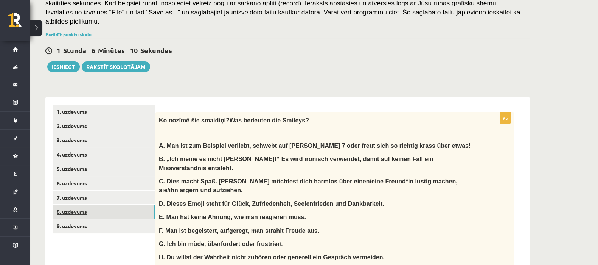
click at [93, 204] on link "8. uzdevums" at bounding box center [104, 211] width 102 height 14
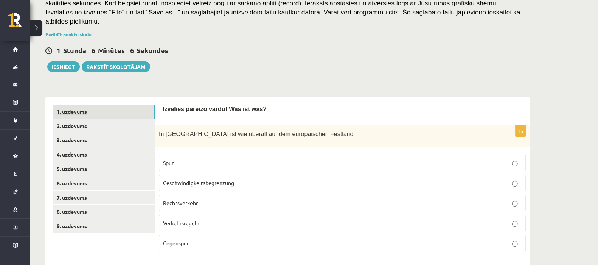
click at [94, 108] on link "1. uzdevums" at bounding box center [104, 111] width 102 height 14
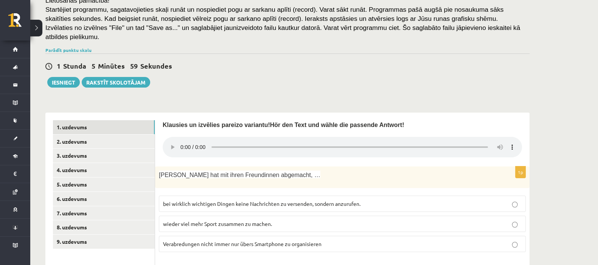
scroll to position [113, 0]
click at [70, 235] on link "9. uzdevums" at bounding box center [104, 242] width 102 height 14
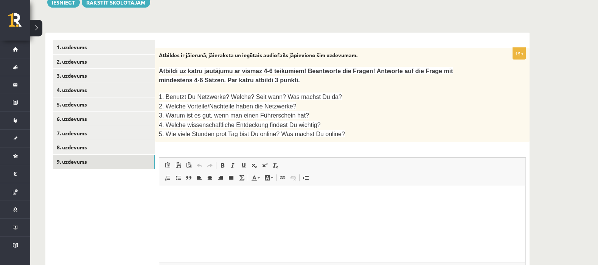
scroll to position [197, 0]
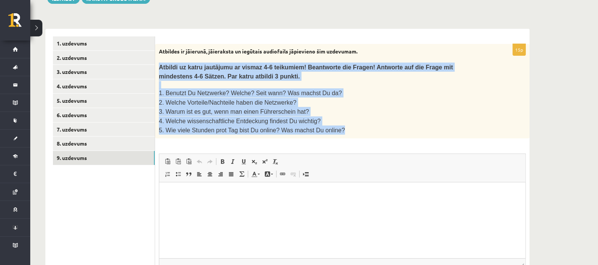
drag, startPoint x: 159, startPoint y: 58, endPoint x: 345, endPoint y: 118, distance: 196.3
click at [345, 118] on div "Atbildes ir jāierunā, jāieraksta un iegūtais audiofails jāpievieno šim uzdevuma…" at bounding box center [342, 91] width 375 height 95
click at [87, 36] on link "1. uzdevums" at bounding box center [104, 43] width 102 height 14
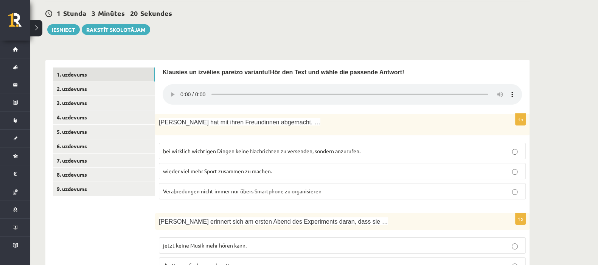
scroll to position [162, 0]
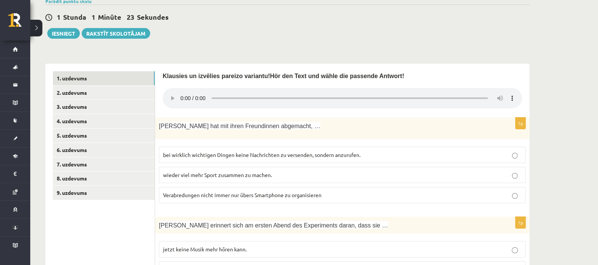
click at [216, 151] on span "bei wirklich wichtigen Dingen keine Nachrichten zu versenden, sondern anzurufen." at bounding box center [262, 154] width 198 height 7
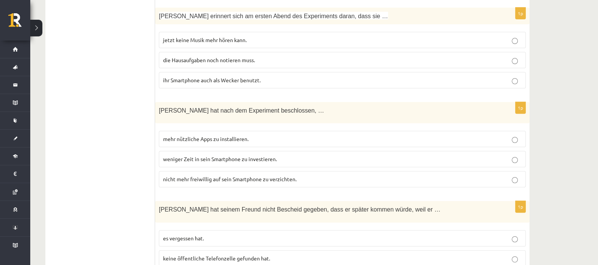
scroll to position [371, 0]
click at [188, 153] on label "weniger Zeit in sein Smartphone zu investieren." at bounding box center [342, 159] width 367 height 16
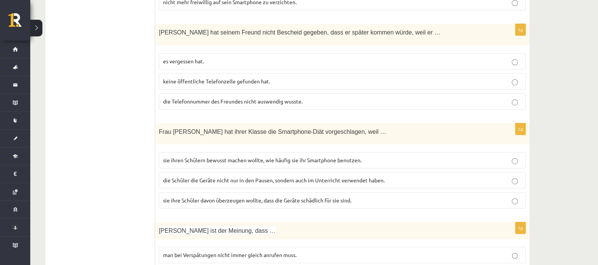
scroll to position [547, 0]
click at [169, 58] on span "es vergessen hat." at bounding box center [183, 61] width 41 height 7
click at [170, 74] on label "keine öffentliche Telefonzelle gefunden hat." at bounding box center [342, 82] width 367 height 16
click at [171, 157] on p "sie ihren Schülern bewusst machen wollte, wie häufig sie ihr Smartphone benutze…" at bounding box center [342, 161] width 359 height 8
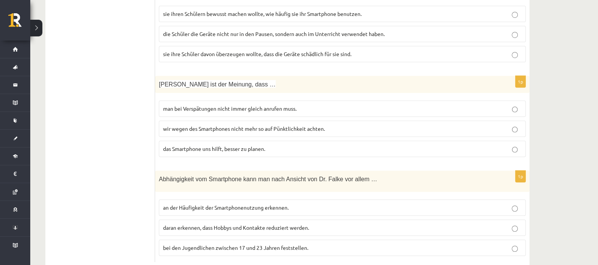
scroll to position [699, 0]
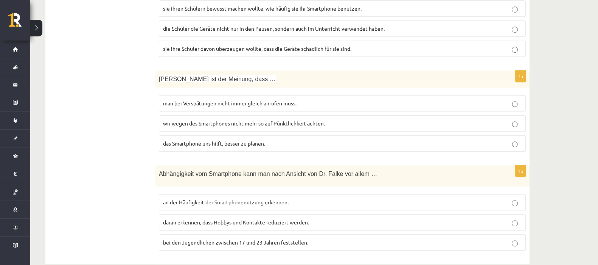
click at [176, 119] on p "wir wegen des Smartphones nicht mehr so auf Pünktlichkeit achten." at bounding box center [342, 123] width 359 height 8
click at [169, 238] on span "bei den Jugendlichen zwischen 17 und 23 Jahren feststellen." at bounding box center [235, 241] width 145 height 7
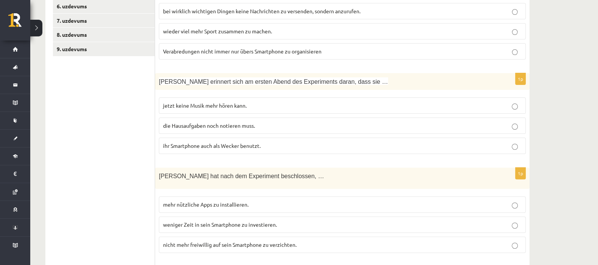
scroll to position [303, 0]
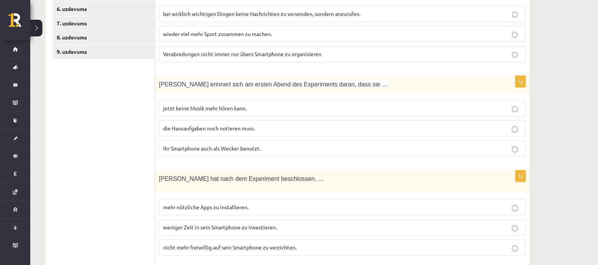
click at [176, 145] on span "ihr Smartphone auch als Wecker benutzt." at bounding box center [212, 148] width 98 height 7
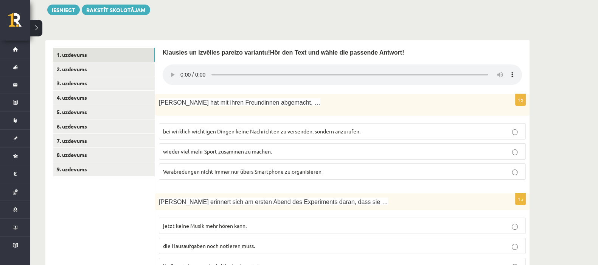
scroll to position [186, 0]
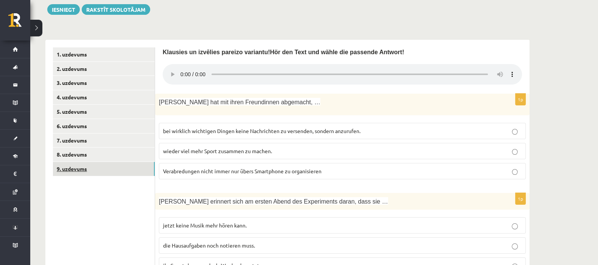
click at [98, 162] on link "9. uzdevums" at bounding box center [104, 169] width 102 height 14
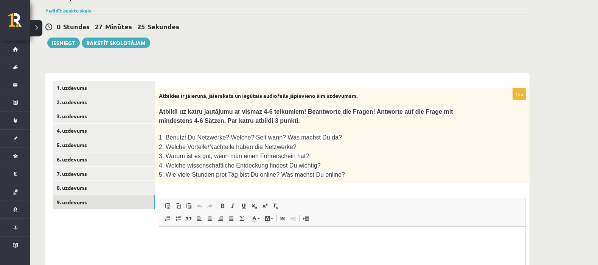
scroll to position [161, 0]
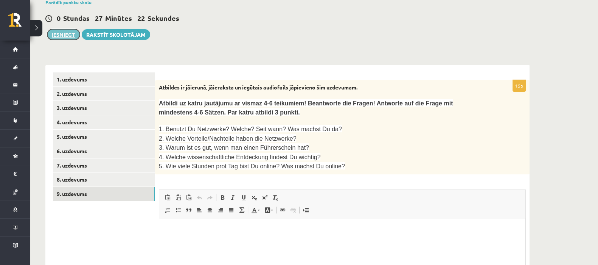
click at [66, 29] on button "Iesniegt" at bounding box center [63, 34] width 33 height 11
